Goal: Transaction & Acquisition: Obtain resource

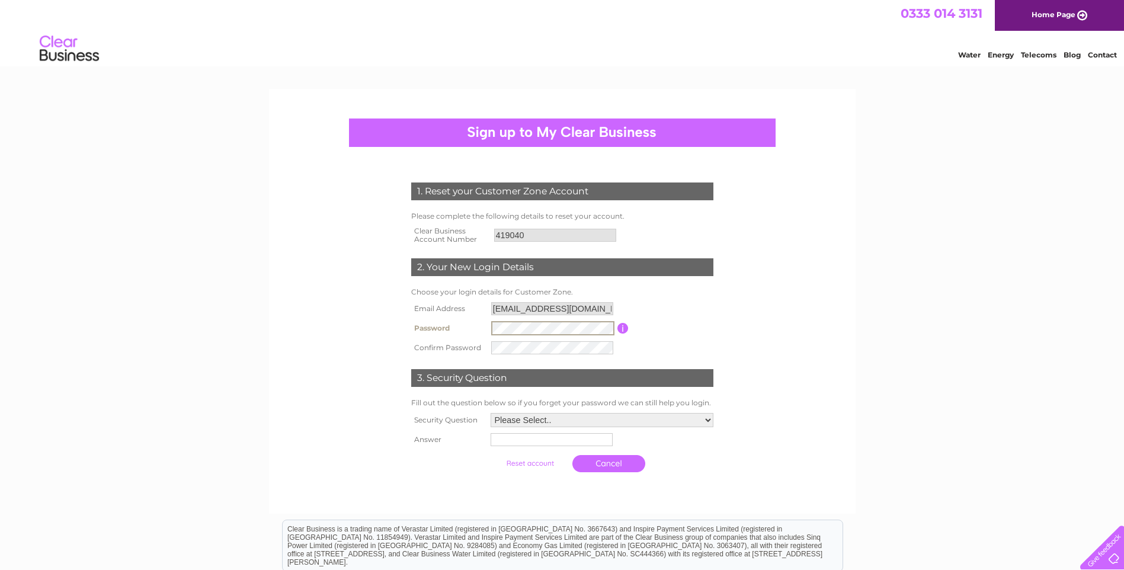
click at [494, 455] on input "submit" at bounding box center [530, 463] width 73 height 17
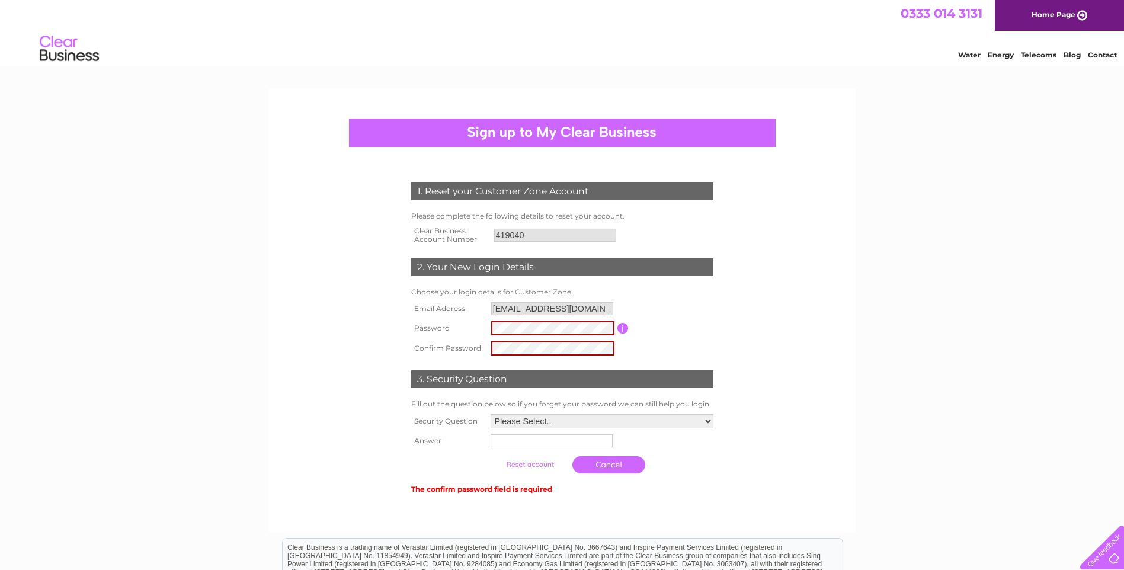
click at [625, 328] on input "button" at bounding box center [623, 328] width 11 height 11
click at [464, 321] on tr "Password Password must be at least 6 characters long" at bounding box center [562, 328] width 308 height 20
click at [409, 354] on tr "Confirm Password" at bounding box center [562, 348] width 308 height 20
click at [705, 419] on select "Please Select.. In what town or city was your first job? In what town or city d…" at bounding box center [602, 421] width 224 height 15
select select "5"
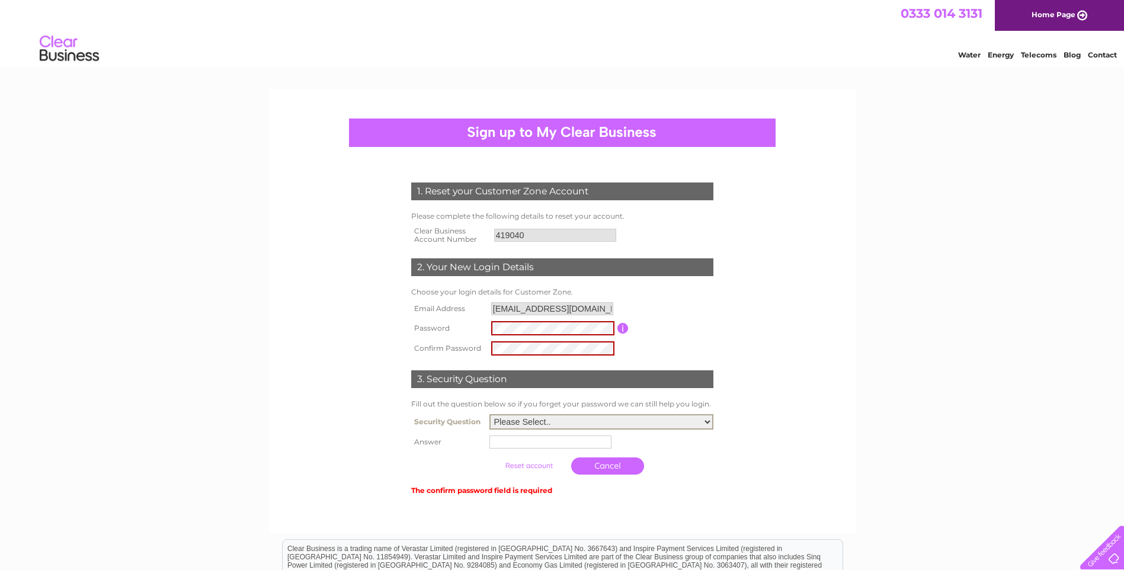
click at [490, 415] on select "Please Select.. In what town or city was your first job? In what town or city d…" at bounding box center [602, 421] width 224 height 15
click at [538, 438] on input "text" at bounding box center [551, 442] width 122 height 13
type input "Vini"
click at [807, 468] on form "1. Reset your Customer Zone Account Please complete the following details to re…" at bounding box center [562, 340] width 564 height 362
click at [479, 328] on tr "Password Password must be at least 6 characters long" at bounding box center [562, 328] width 308 height 20
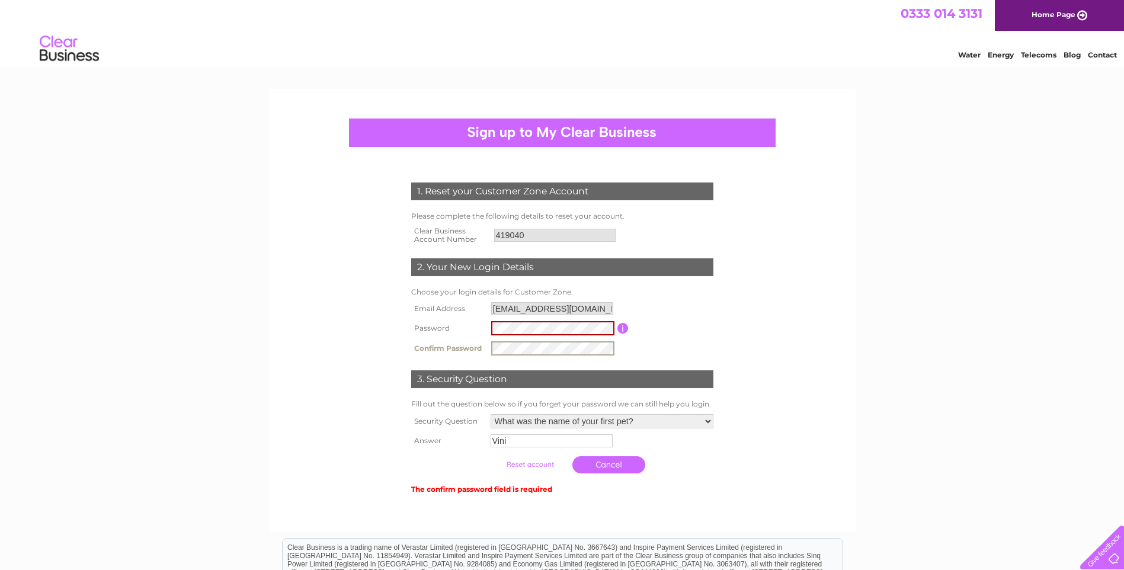
click at [189, 355] on div "1. Reset your Customer Zone Account Please complete the following details to re…" at bounding box center [562, 412] width 1124 height 646
click at [621, 327] on input "button" at bounding box center [623, 328] width 11 height 11
click at [432, 327] on tr "Password Password must be at least 6 characters long" at bounding box center [562, 328] width 308 height 20
click at [468, 354] on tr "Confirm Password" at bounding box center [562, 348] width 308 height 20
drag, startPoint x: 965, startPoint y: 431, endPoint x: 959, endPoint y: 431, distance: 6.5
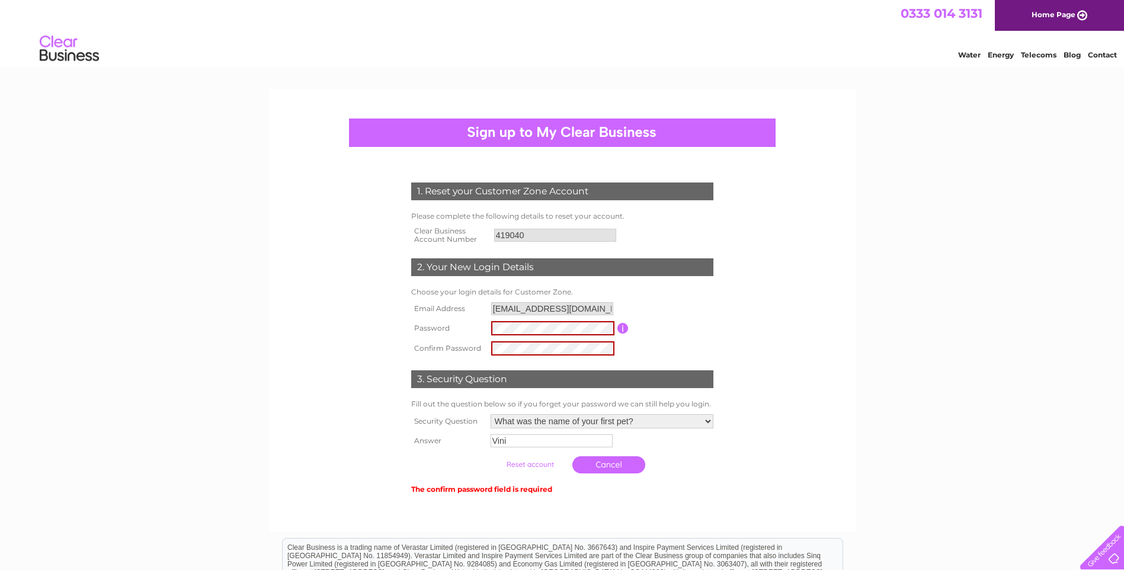
click at [963, 431] on div "1. Reset your Customer Zone Account Please complete the following details to re…" at bounding box center [562, 412] width 1124 height 646
click at [621, 324] on input "button" at bounding box center [623, 328] width 11 height 11
click at [553, 317] on td "trade@scootertech.co.uk" at bounding box center [552, 308] width 129 height 19
click at [471, 325] on tr "Password Password must be at least 6 characters long" at bounding box center [562, 328] width 308 height 20
click at [381, 355] on form "1. Reset your Customer Zone Account Please complete the following details to re…" at bounding box center [562, 340] width 564 height 362
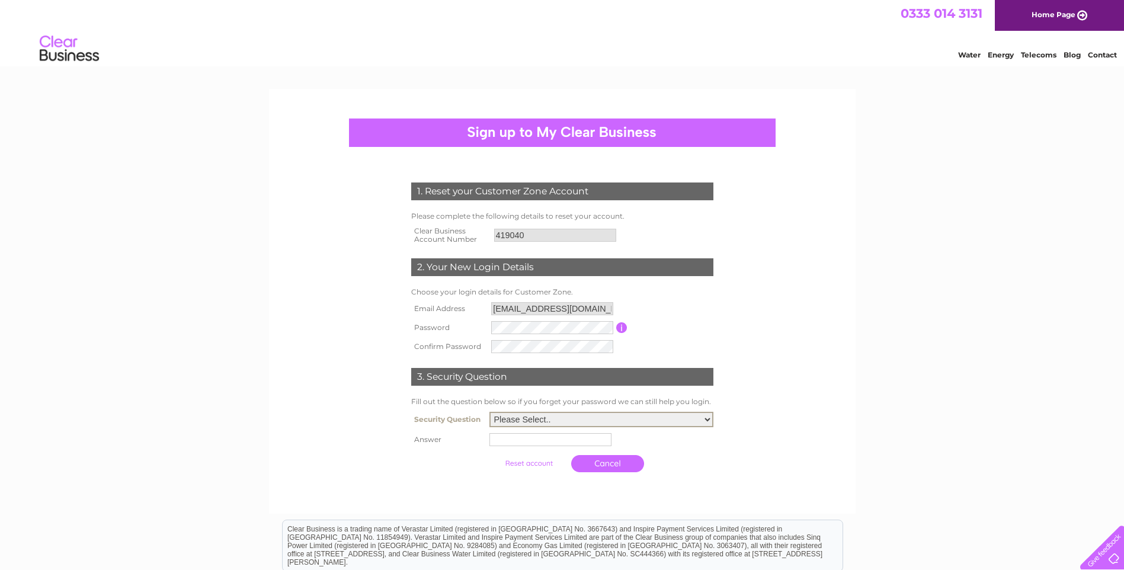
click at [703, 418] on select "Please Select.. In what town or city was your first job? In what town or city d…" at bounding box center [602, 419] width 224 height 15
select select "5"
click at [490, 413] on select "Please Select.. In what town or city was your first job? In what town or city d…" at bounding box center [602, 419] width 224 height 15
click at [571, 443] on input "text" at bounding box center [552, 439] width 123 height 14
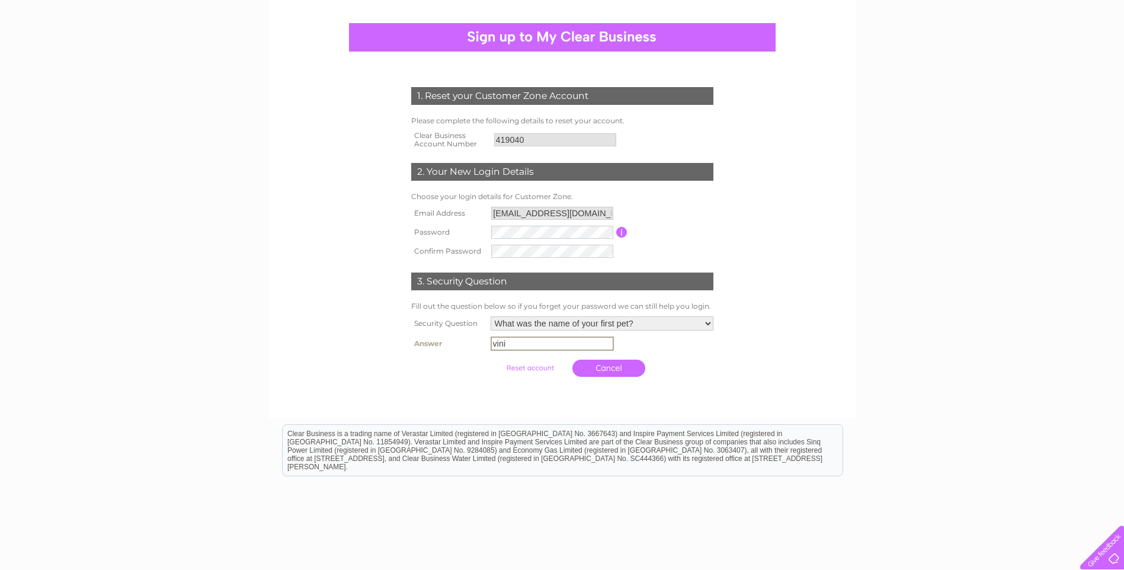
scroll to position [36, 0]
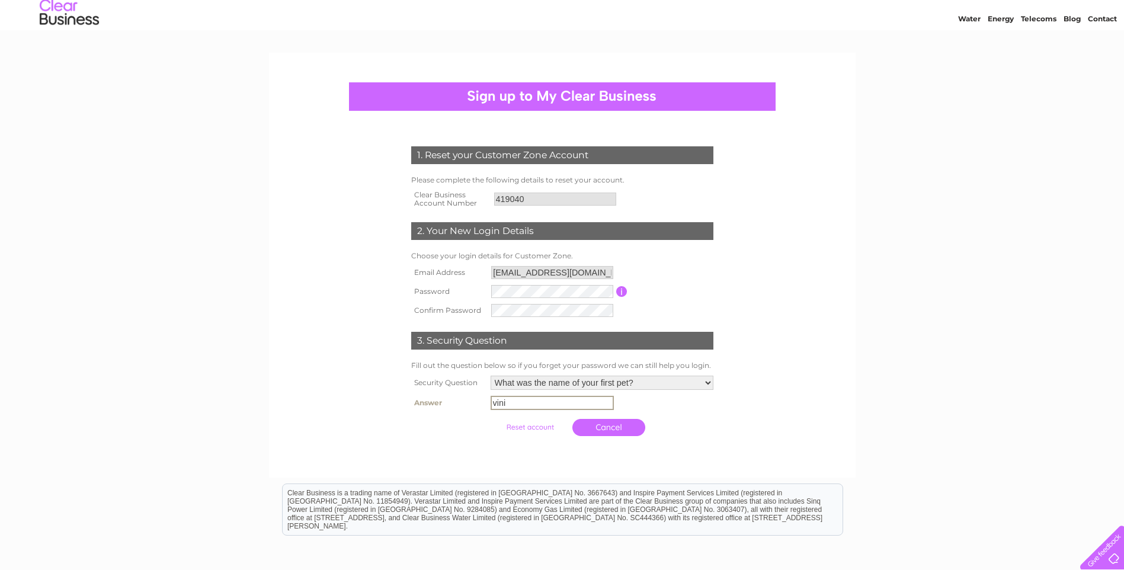
type input "vini"
click at [533, 427] on input "submit" at bounding box center [530, 426] width 73 height 17
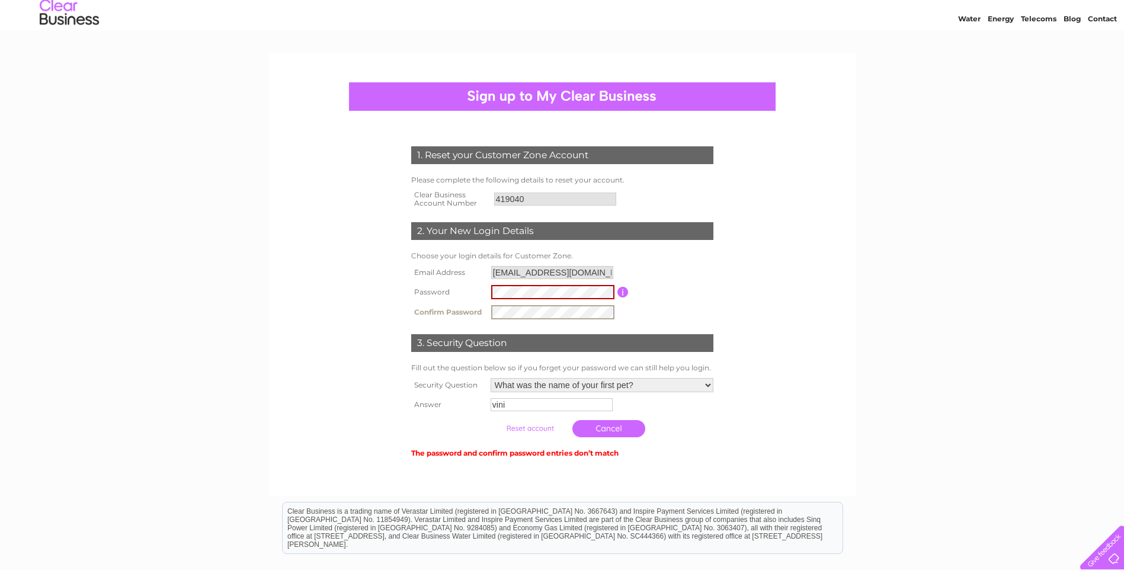
click at [533, 426] on input "submit" at bounding box center [530, 428] width 73 height 17
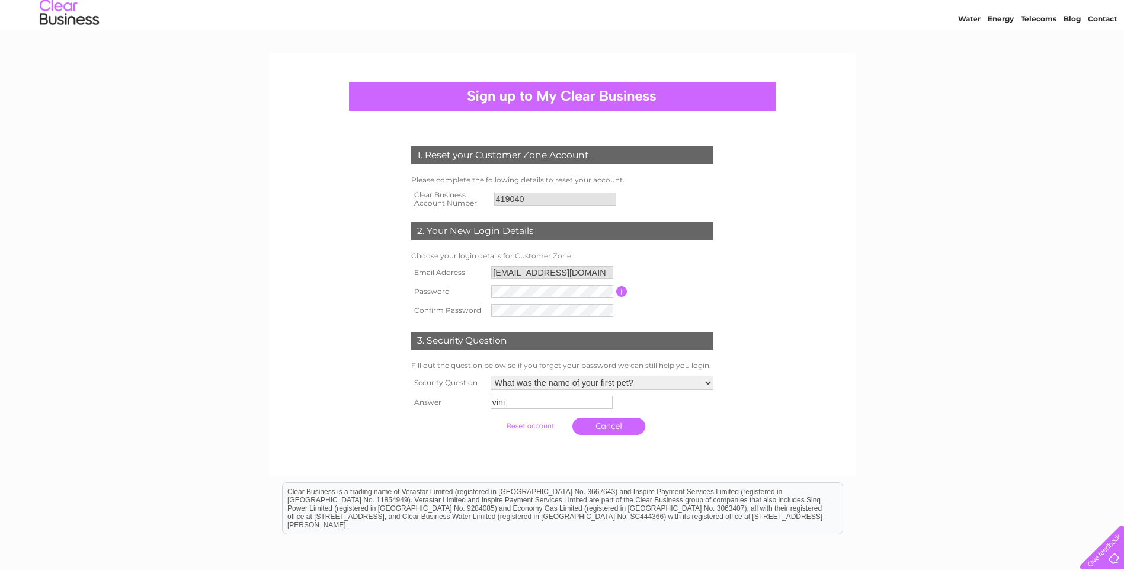
click at [533, 426] on input "submit" at bounding box center [530, 426] width 73 height 17
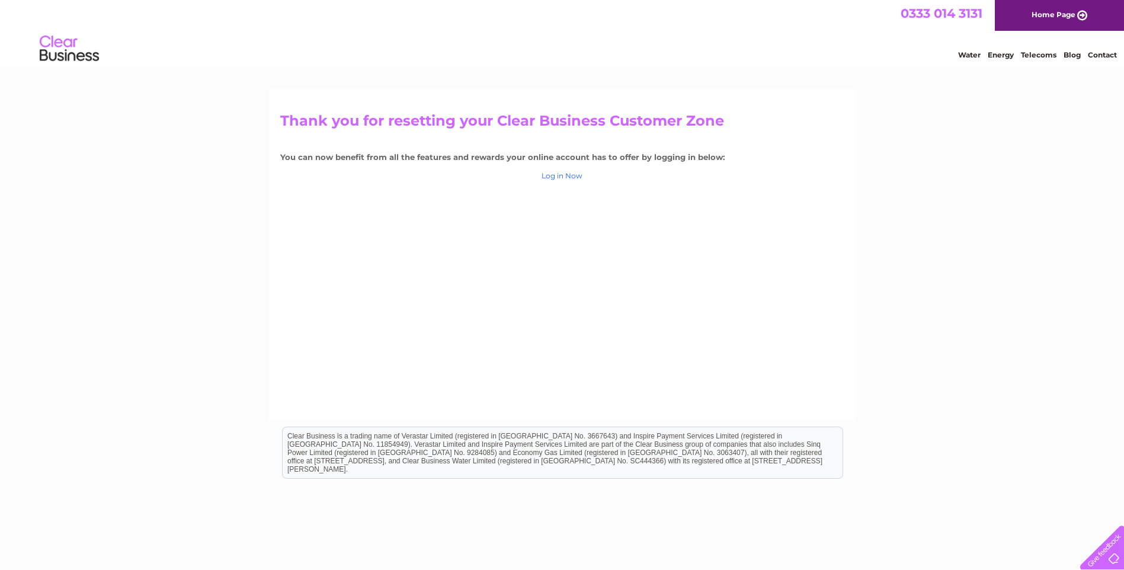
click at [566, 175] on link "Log in Now" at bounding box center [562, 175] width 41 height 9
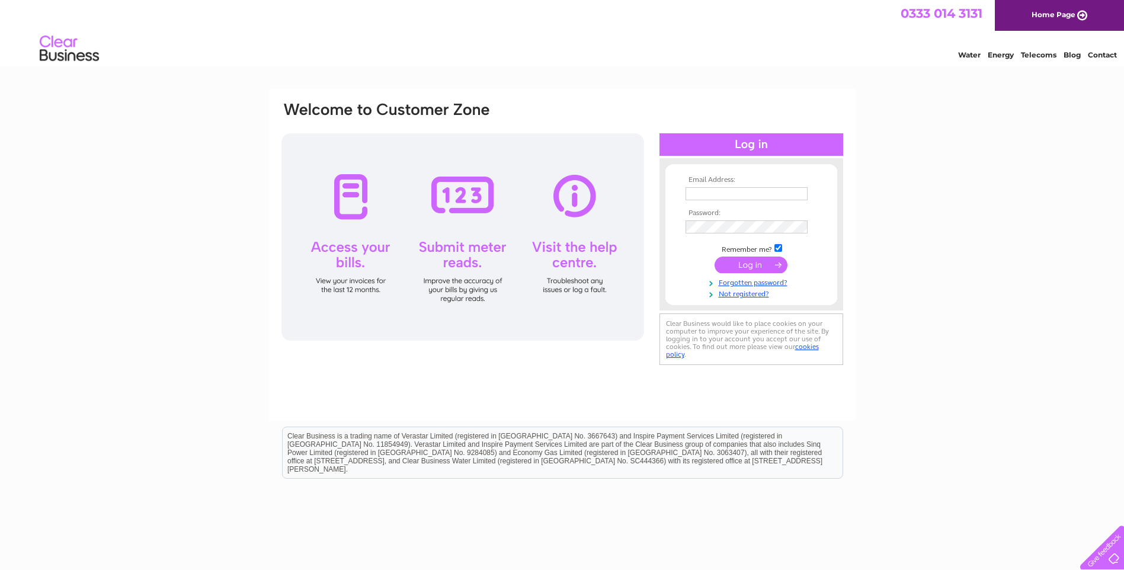
type input "[EMAIL_ADDRESS][DOMAIN_NAME]"
click at [745, 268] on input "submit" at bounding box center [751, 265] width 73 height 17
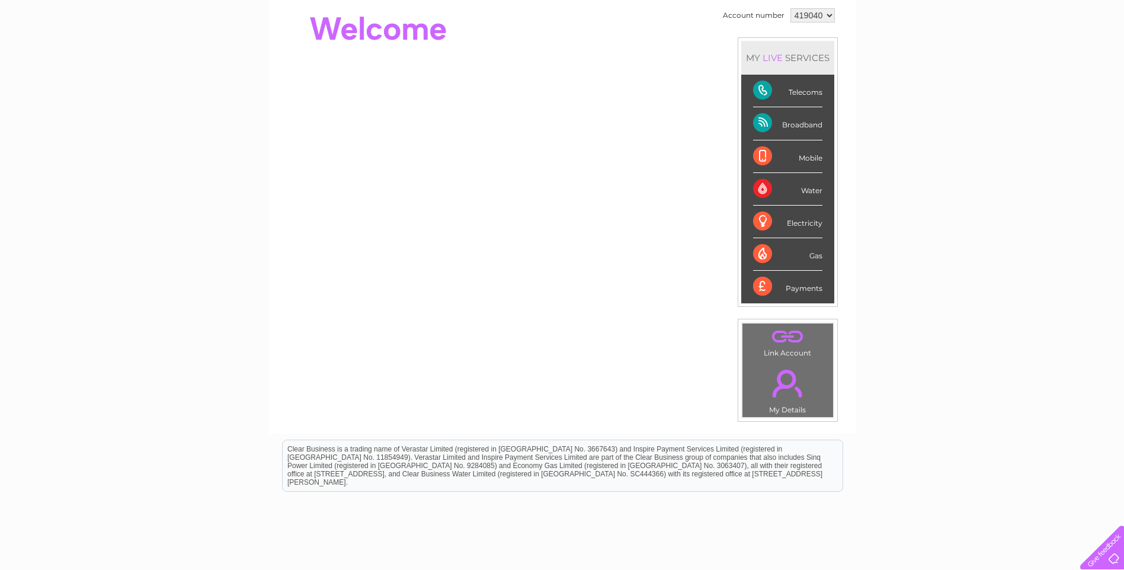
scroll to position [59, 0]
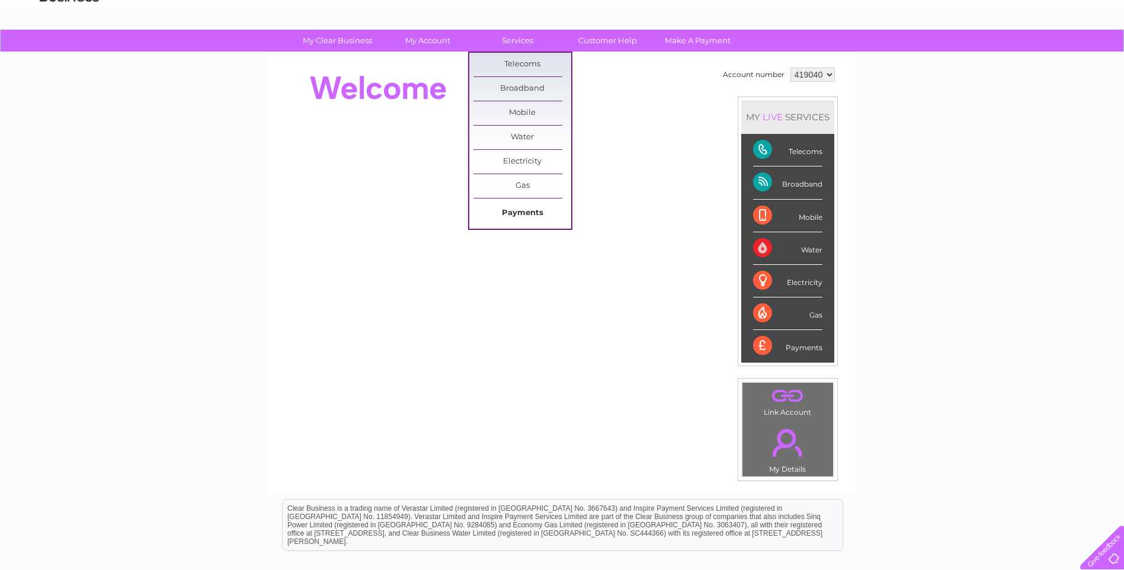
click at [510, 211] on link "Payments" at bounding box center [523, 214] width 98 height 24
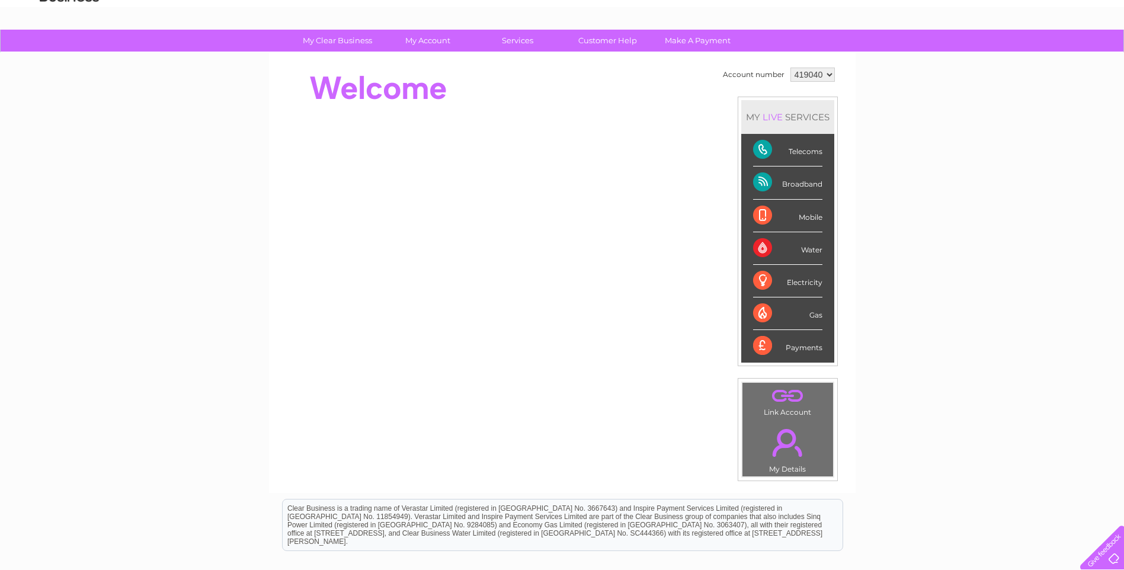
scroll to position [59, 0]
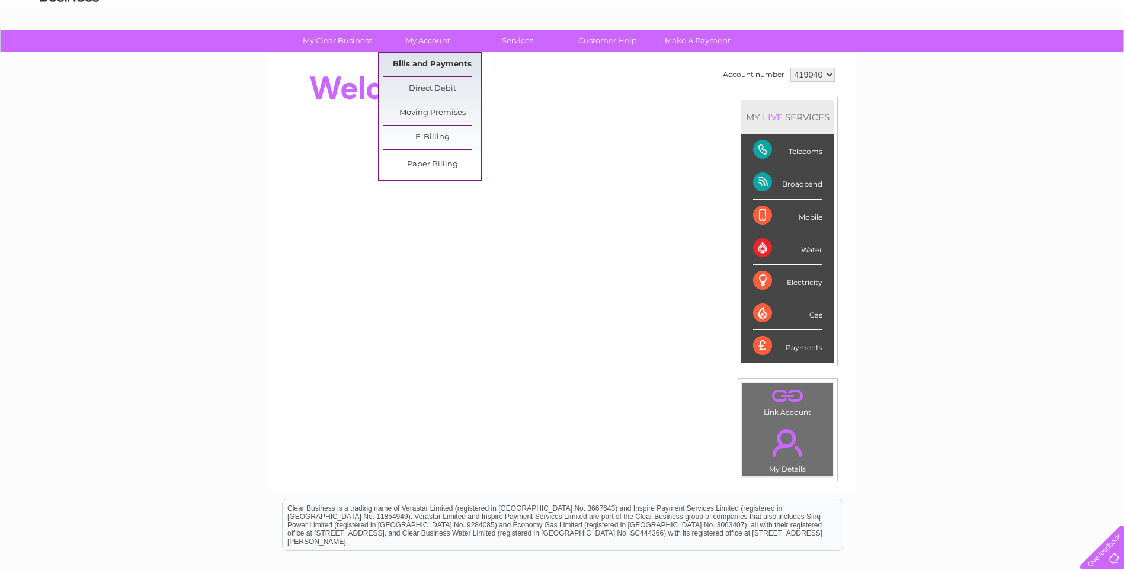
click at [428, 60] on link "Bills and Payments" at bounding box center [433, 65] width 98 height 24
click at [431, 65] on link "Bills and Payments" at bounding box center [433, 65] width 98 height 24
click at [433, 60] on link "Bills and Payments" at bounding box center [433, 65] width 98 height 24
click at [432, 64] on link "Bills and Payments" at bounding box center [433, 65] width 98 height 24
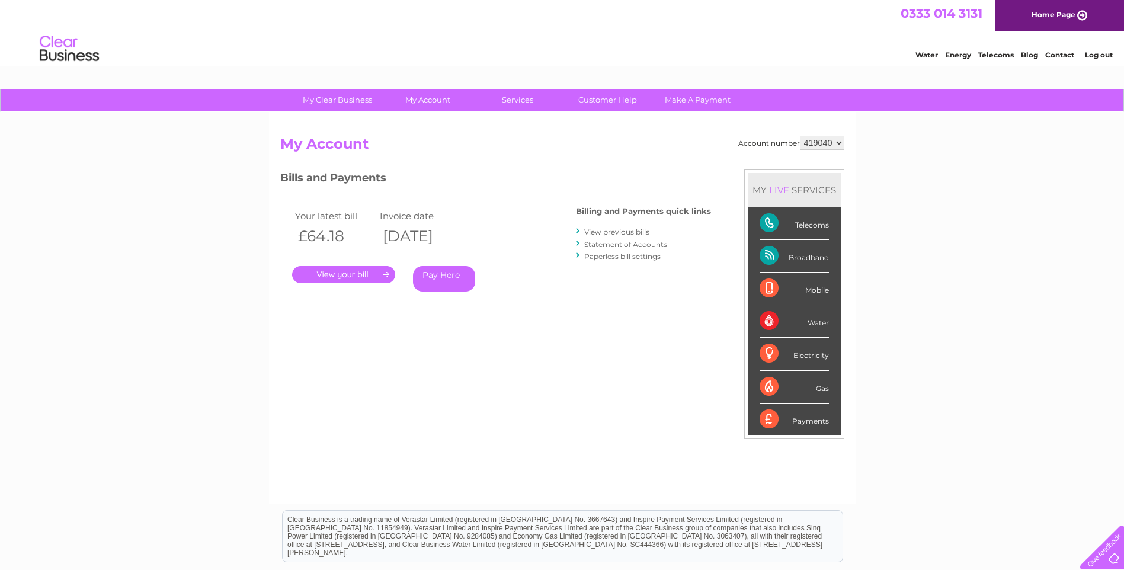
click at [343, 274] on link "." at bounding box center [343, 274] width 103 height 17
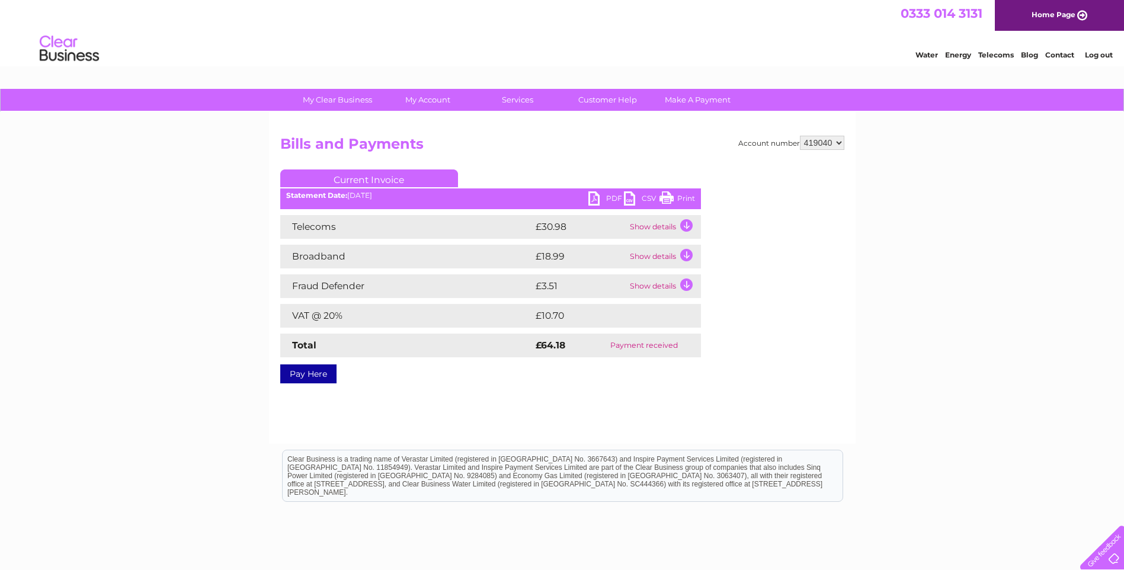
click at [603, 198] on link "PDF" at bounding box center [607, 199] width 36 height 17
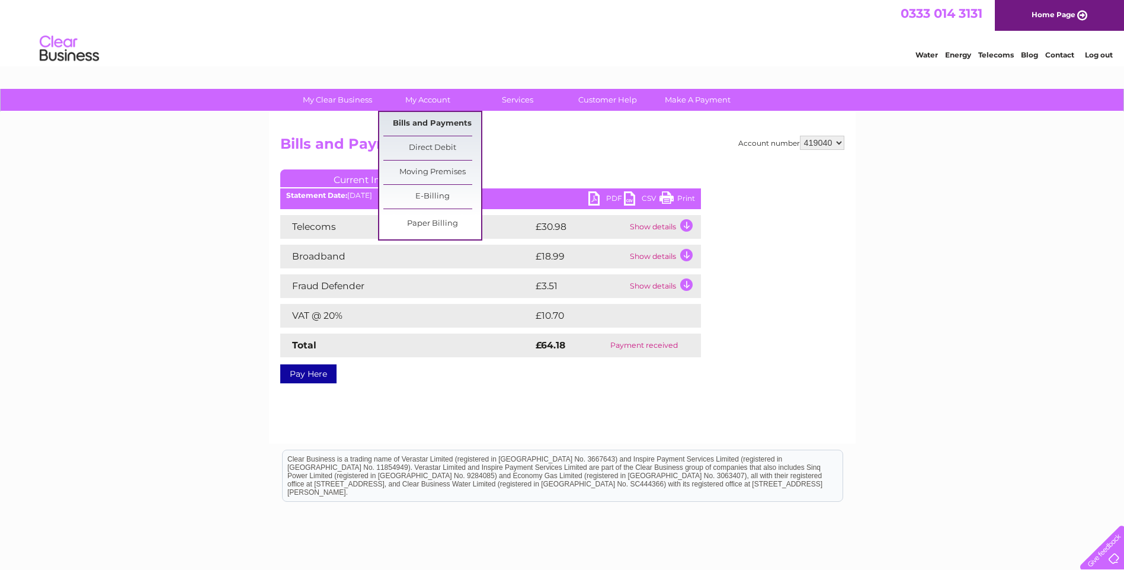
click at [421, 122] on link "Bills and Payments" at bounding box center [433, 124] width 98 height 24
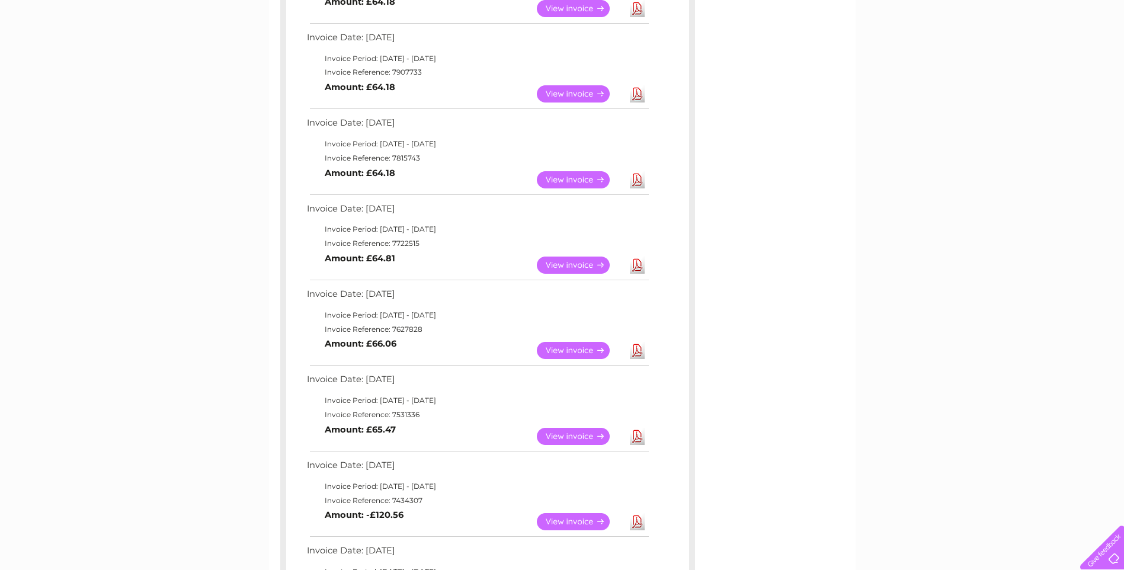
scroll to position [296, 0]
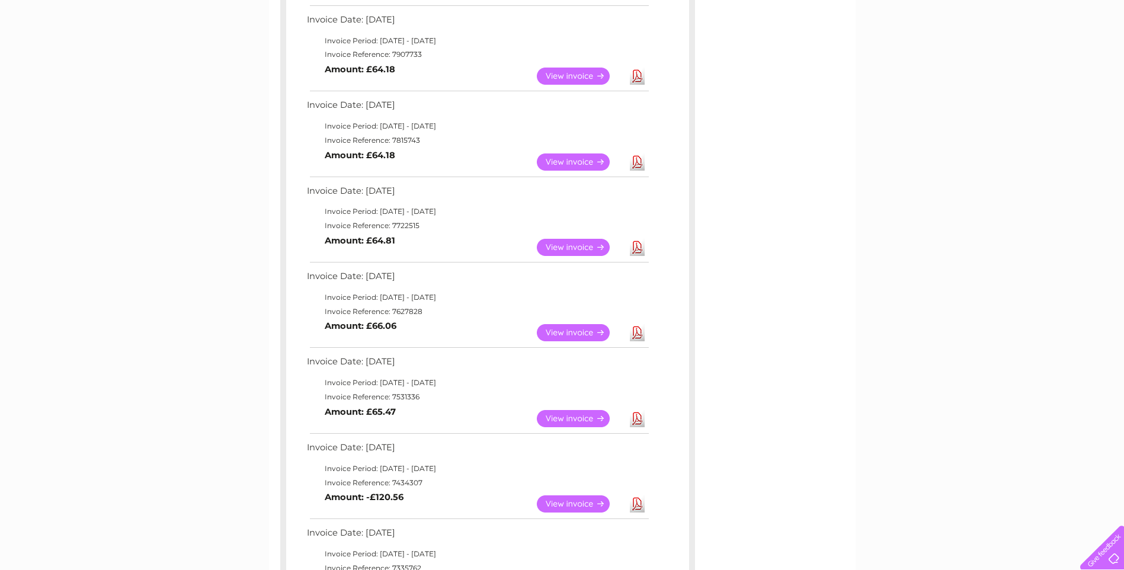
click at [574, 247] on link "View" at bounding box center [580, 247] width 87 height 17
click at [637, 247] on link "Download" at bounding box center [637, 247] width 15 height 17
click at [637, 161] on link "Download" at bounding box center [637, 162] width 15 height 17
click at [636, 73] on link "Download" at bounding box center [637, 76] width 15 height 17
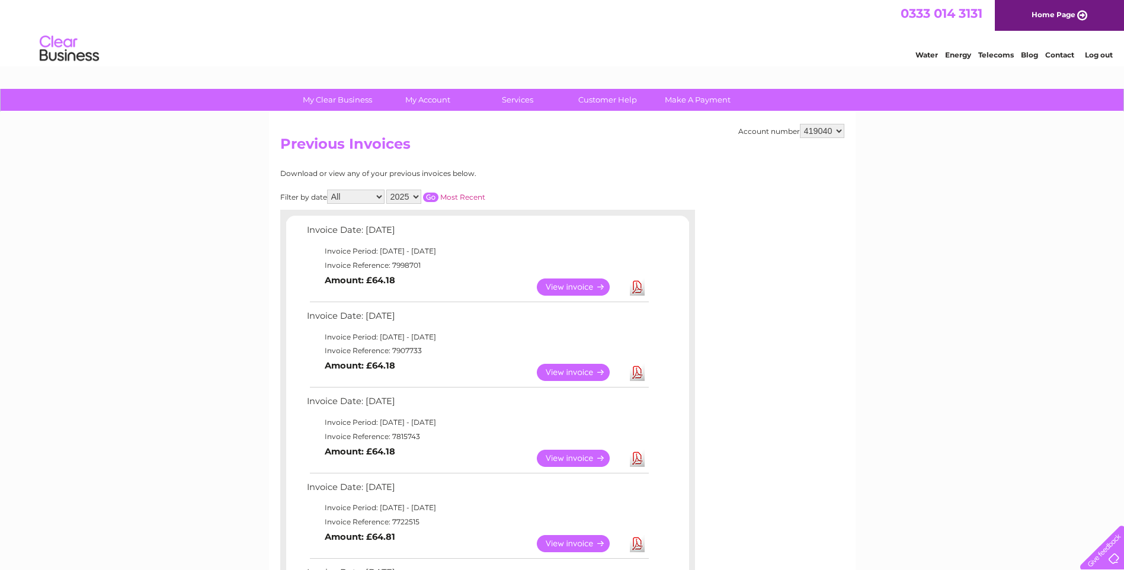
click at [1101, 55] on link "Log out" at bounding box center [1099, 54] width 28 height 9
